Goal: Transaction & Acquisition: Obtain resource

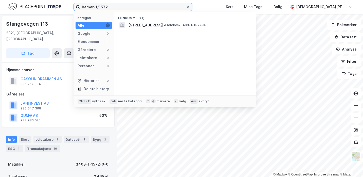
click at [112, 8] on input "hamar-1/1572" at bounding box center [133, 7] width 106 height 8
type input "hamar-1/2925"
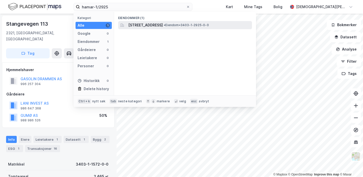
click at [153, 25] on span "[STREET_ADDRESS]" at bounding box center [145, 25] width 34 height 6
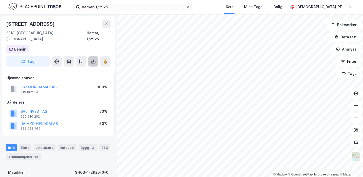
click at [93, 59] on icon at bounding box center [93, 60] width 1 height 3
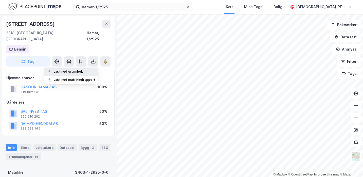
click at [79, 69] on div "Last ned grunnbok" at bounding box center [67, 71] width 29 height 4
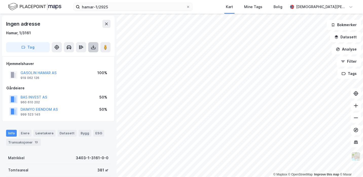
click at [95, 48] on icon at bounding box center [93, 48] width 4 height 2
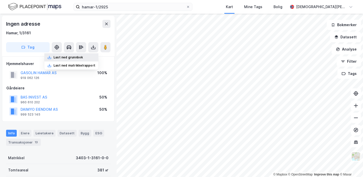
click at [86, 55] on div "Last ned grunnbok" at bounding box center [71, 57] width 54 height 8
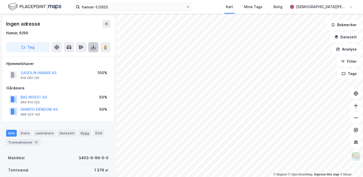
click at [92, 46] on icon at bounding box center [93, 47] width 5 height 5
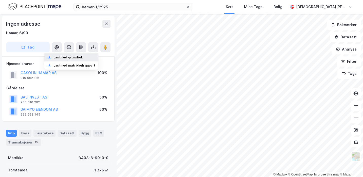
click at [83, 55] on div "Last ned grunnbok" at bounding box center [67, 57] width 29 height 4
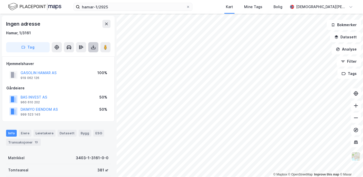
click at [94, 48] on icon at bounding box center [93, 47] width 5 height 5
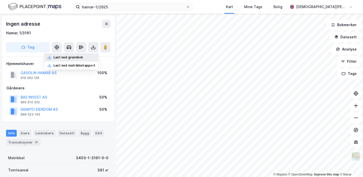
click at [76, 58] on div "Last ned grunnbok" at bounding box center [67, 57] width 29 height 4
